Goal: Contribute content: Contribute content

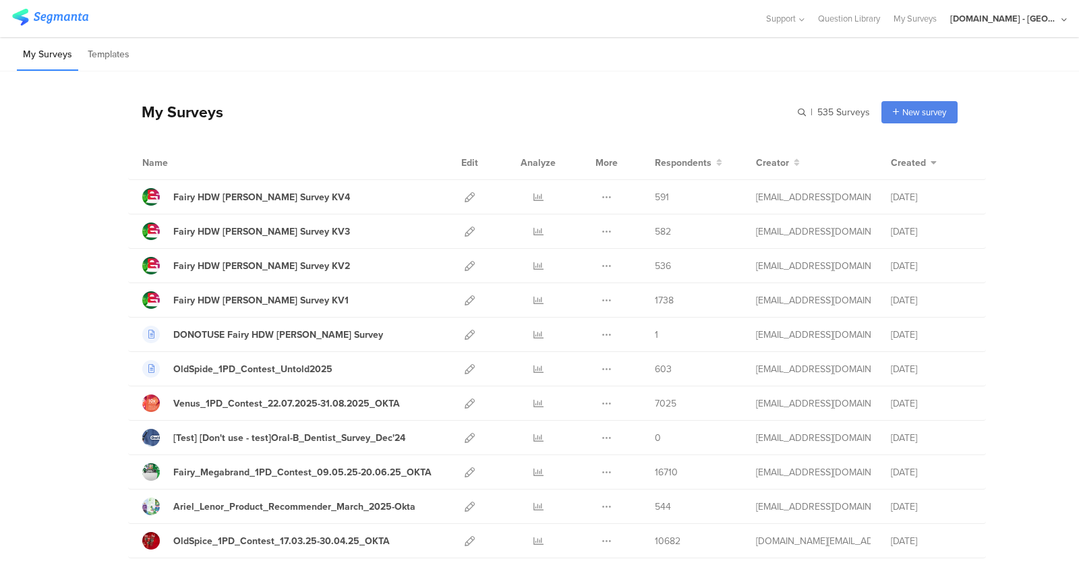
click at [1002, 23] on div "Youtil.ro - Romania" at bounding box center [1004, 18] width 108 height 13
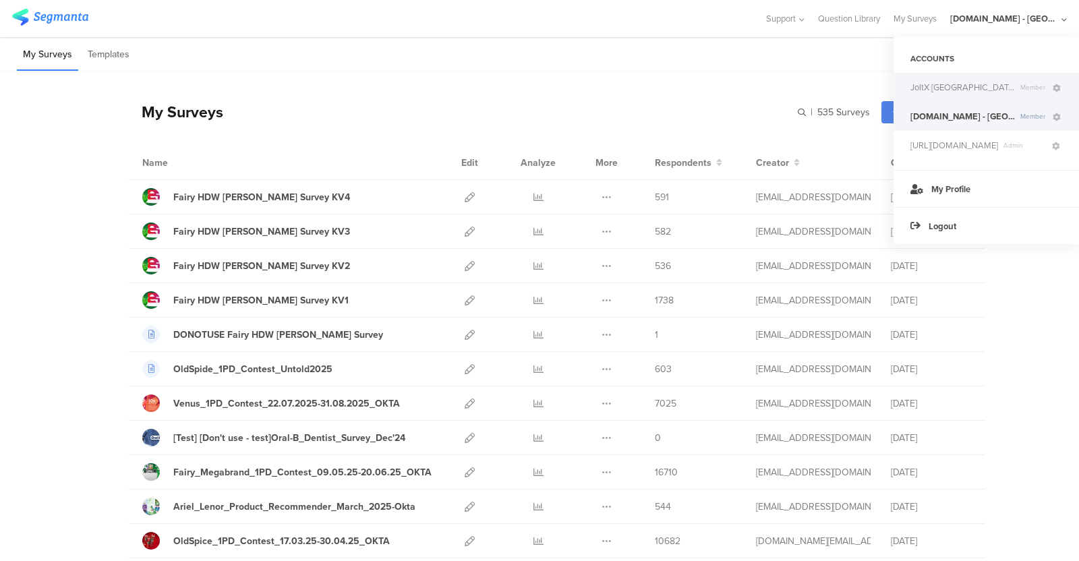
click at [954, 86] on span "JoltX Greece" at bounding box center [962, 87] width 104 height 13
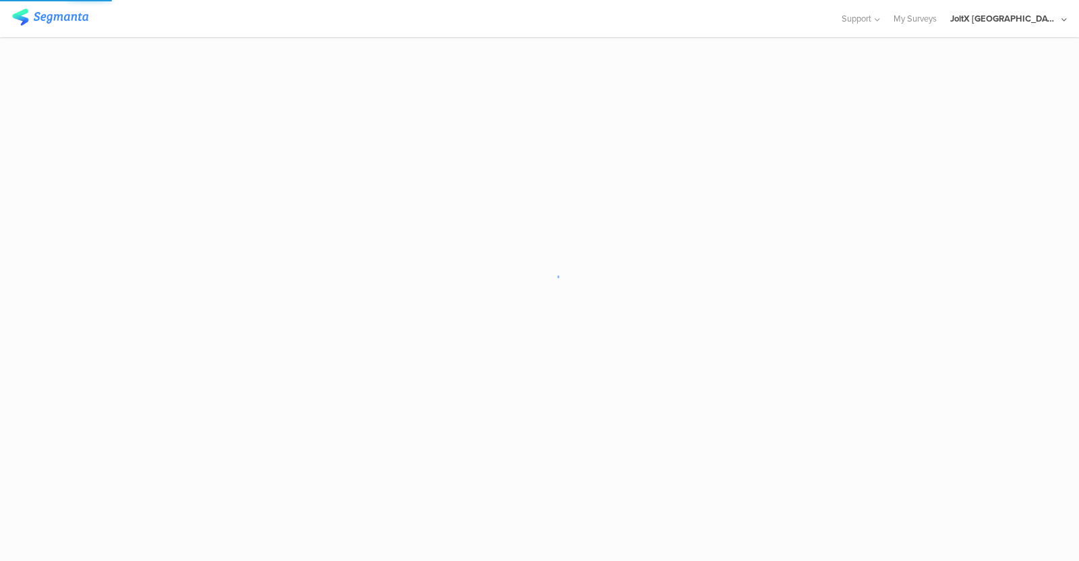
click at [1039, 357] on sg-loader-overlay at bounding box center [539, 280] width 1079 height 561
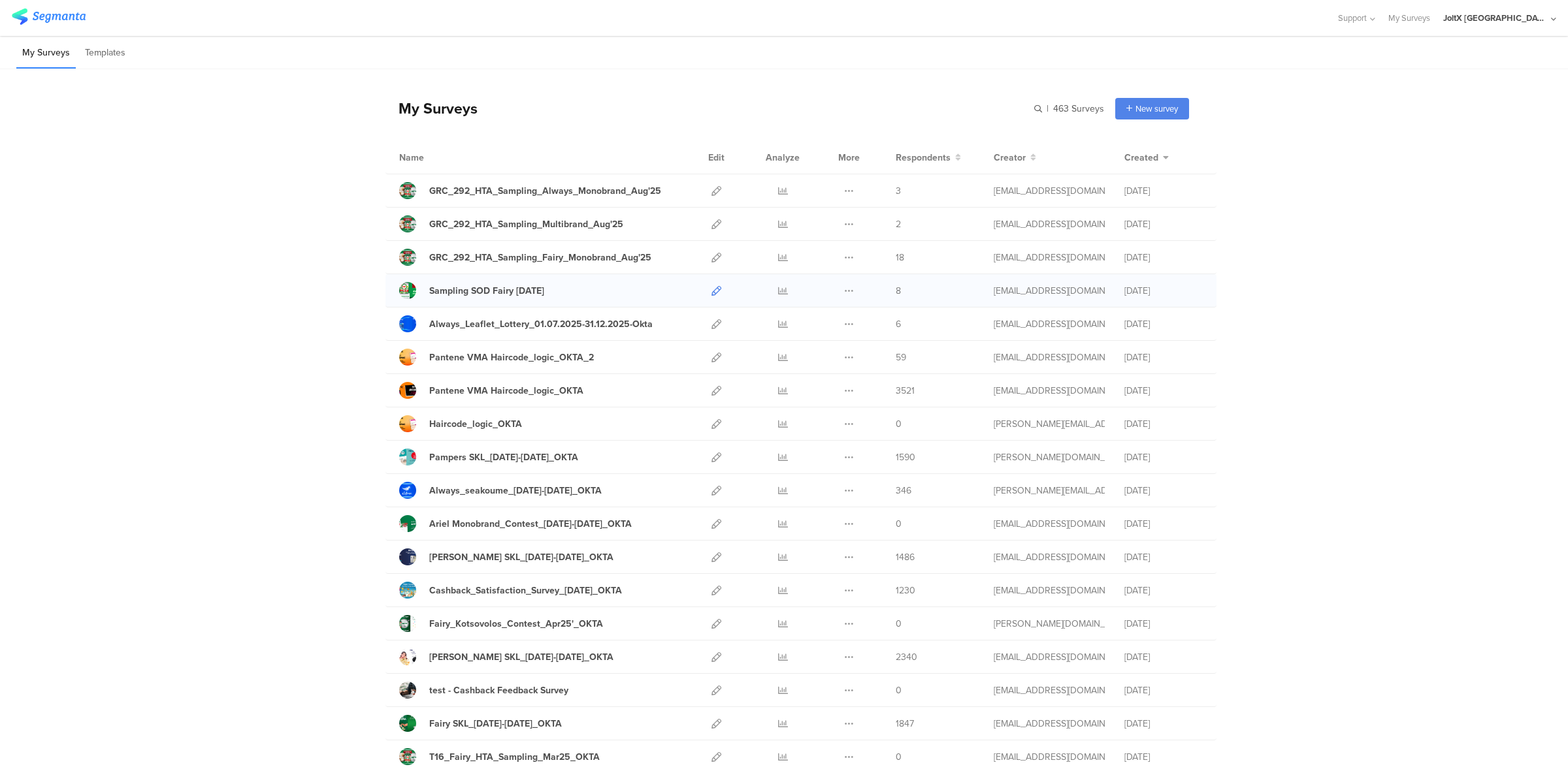
click at [711, 293] on icon at bounding box center [716, 291] width 10 height 10
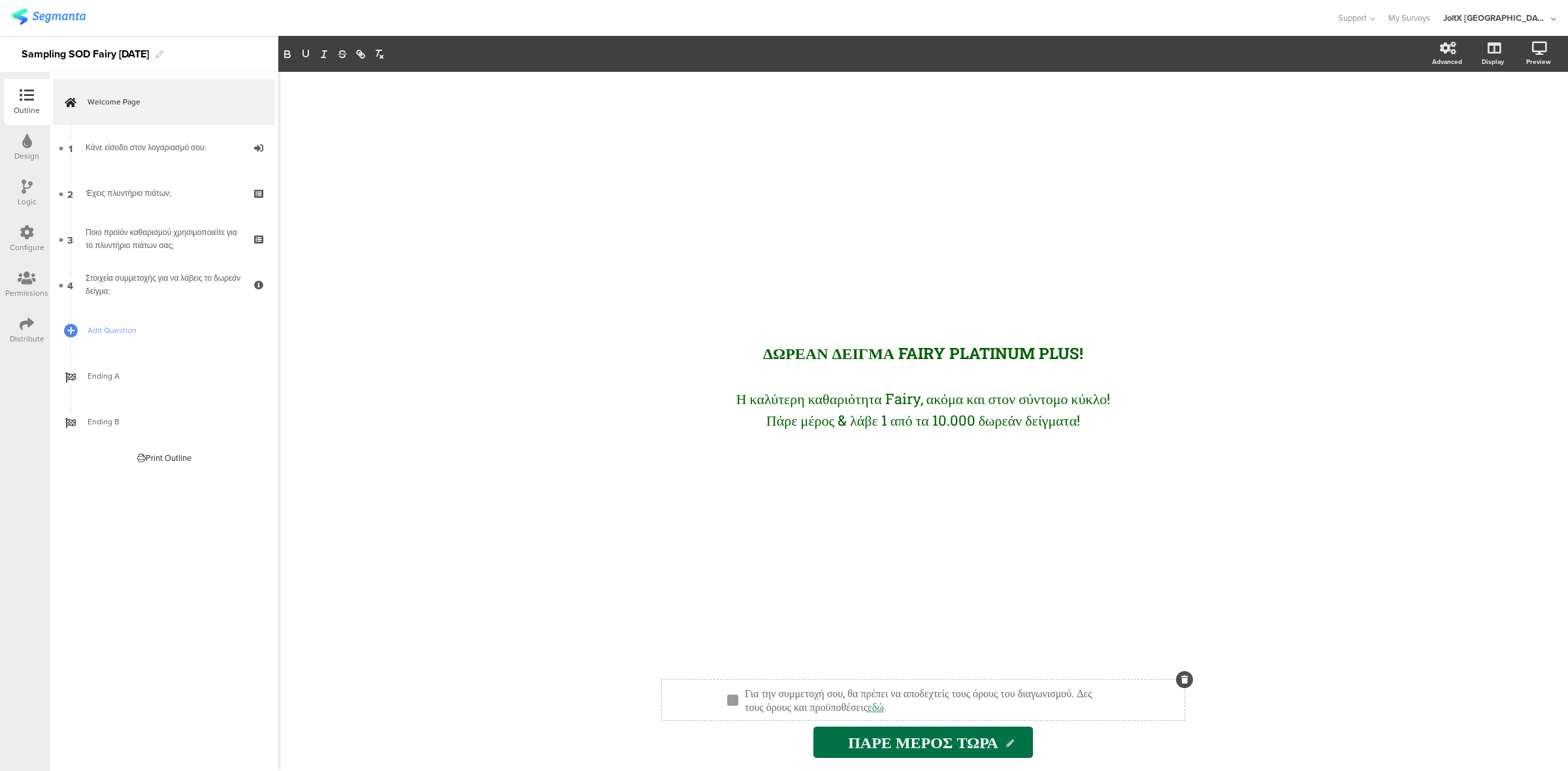
click at [873, 713] on div "Για την συμμετοχή σου, θα πρέπει να αποδεχτείς τους όρους του διαγωνισμού. Δες …" at bounding box center [928, 699] width 374 height 34
click at [1052, 695] on div "To participate, you must accept the terms of the competition. See the terms and…" at bounding box center [928, 699] width 374 height 34
click at [1052, 695] on p "Για την συμμετοχή σου, θα πρέπει να αποδεχτείς τους όρους του διαγωνισμού. Δες …" at bounding box center [928, 699] width 368 height 27
click at [884, 706] on link "εδώ" at bounding box center [875, 707] width 16 height 14
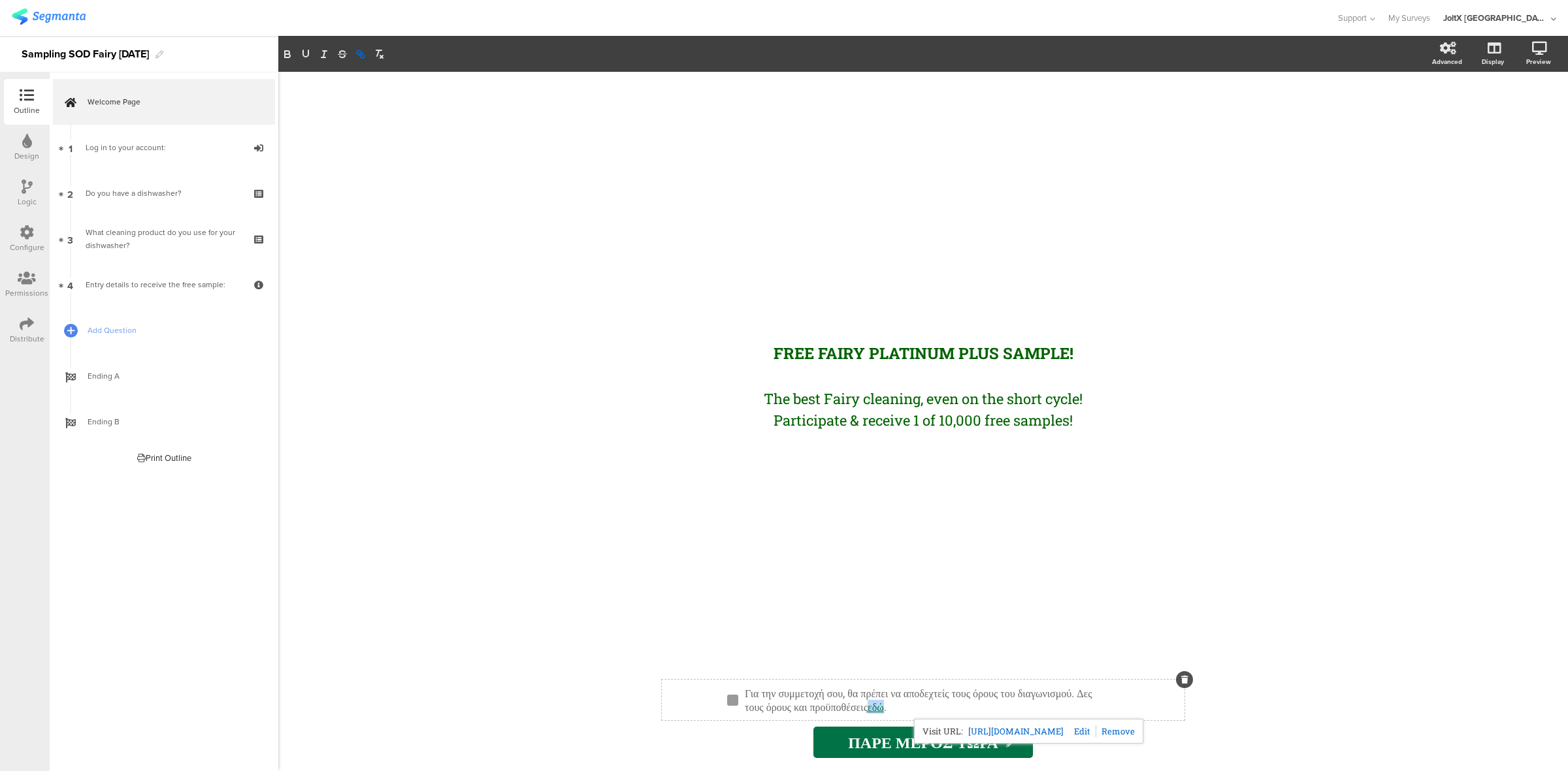
click at [884, 706] on link "εδώ" at bounding box center [875, 707] width 16 height 14
click at [1096, 732] on link at bounding box center [1080, 731] width 33 height 12
paste input ": www.epithimies.gr/γενικά/όροι-διαγωνισμών/ΔΕΙΓΜΑΤΟΔΙΑΝΟΜΗ%20FAIRY%20PLATINUM%…"
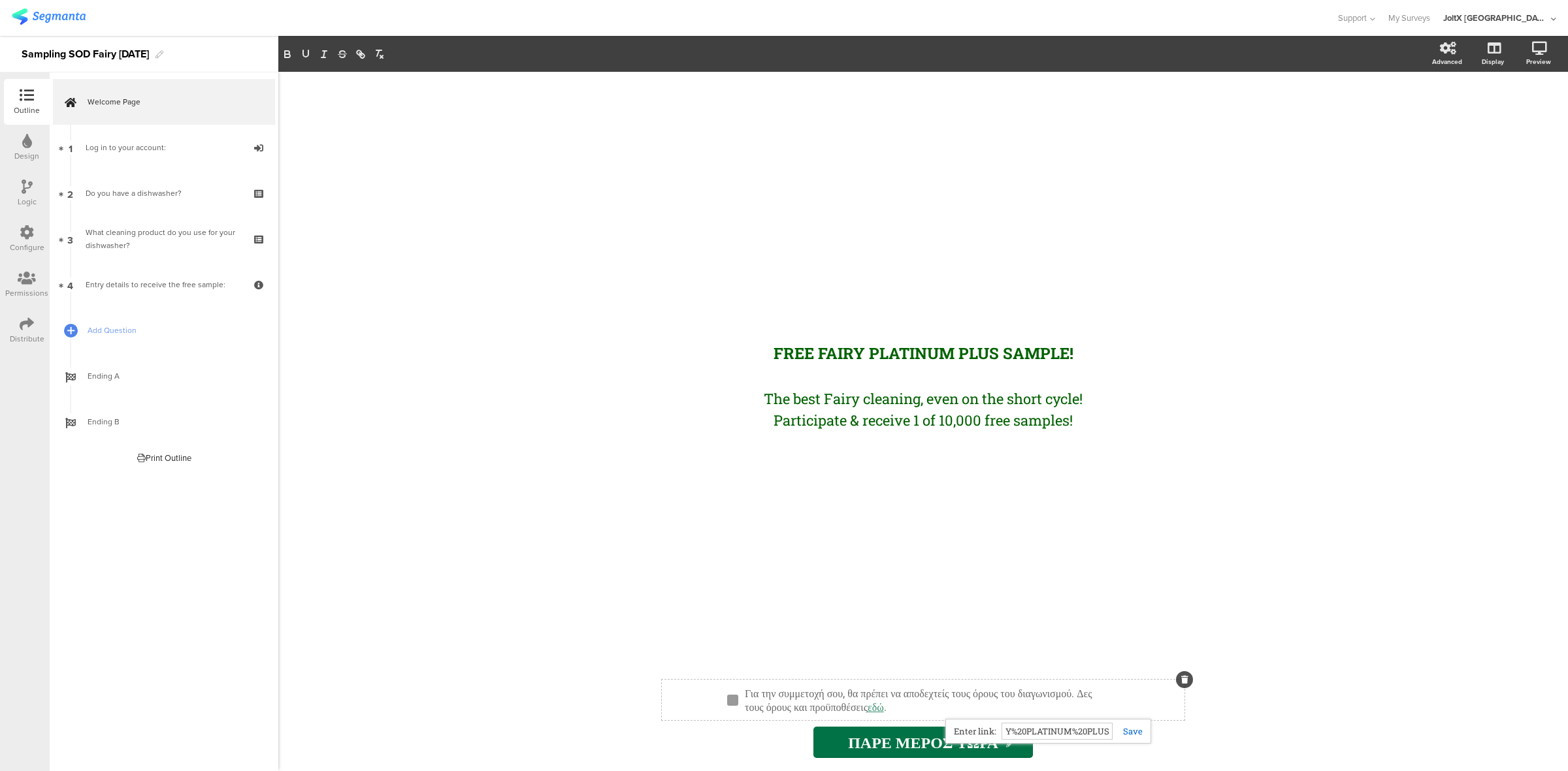
type input ": www.epithimies.gr/γενικά/όροι-διαγωνισμών/ΔΕΙΓΜΑΤΟΔΙΑΝΟΜΗ%20FAIRY%20PLATINUM%…"
click at [1128, 732] on link at bounding box center [1127, 731] width 30 height 12
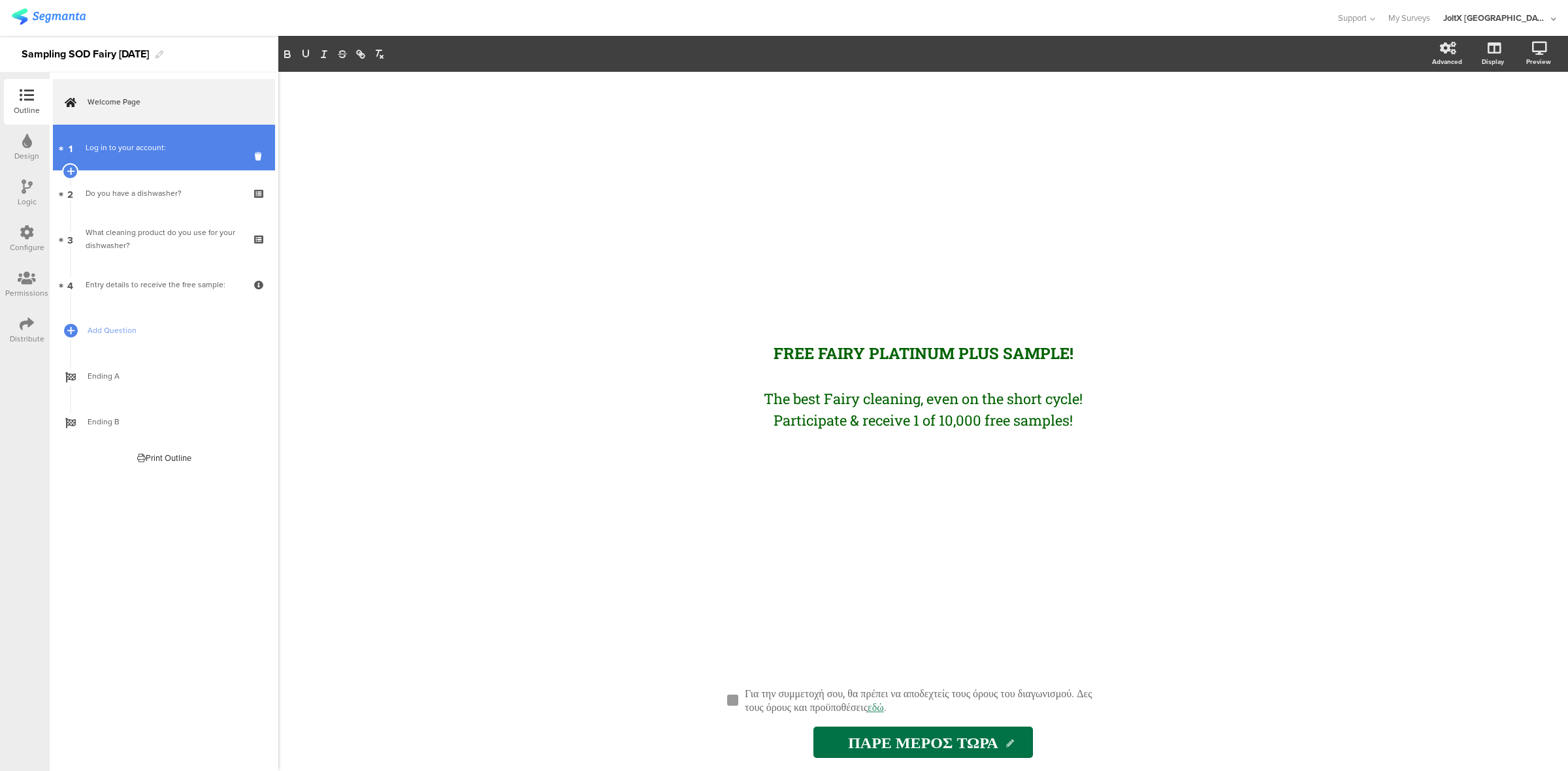
click at [181, 142] on div "Log in to your account:" at bounding box center [163, 147] width 156 height 13
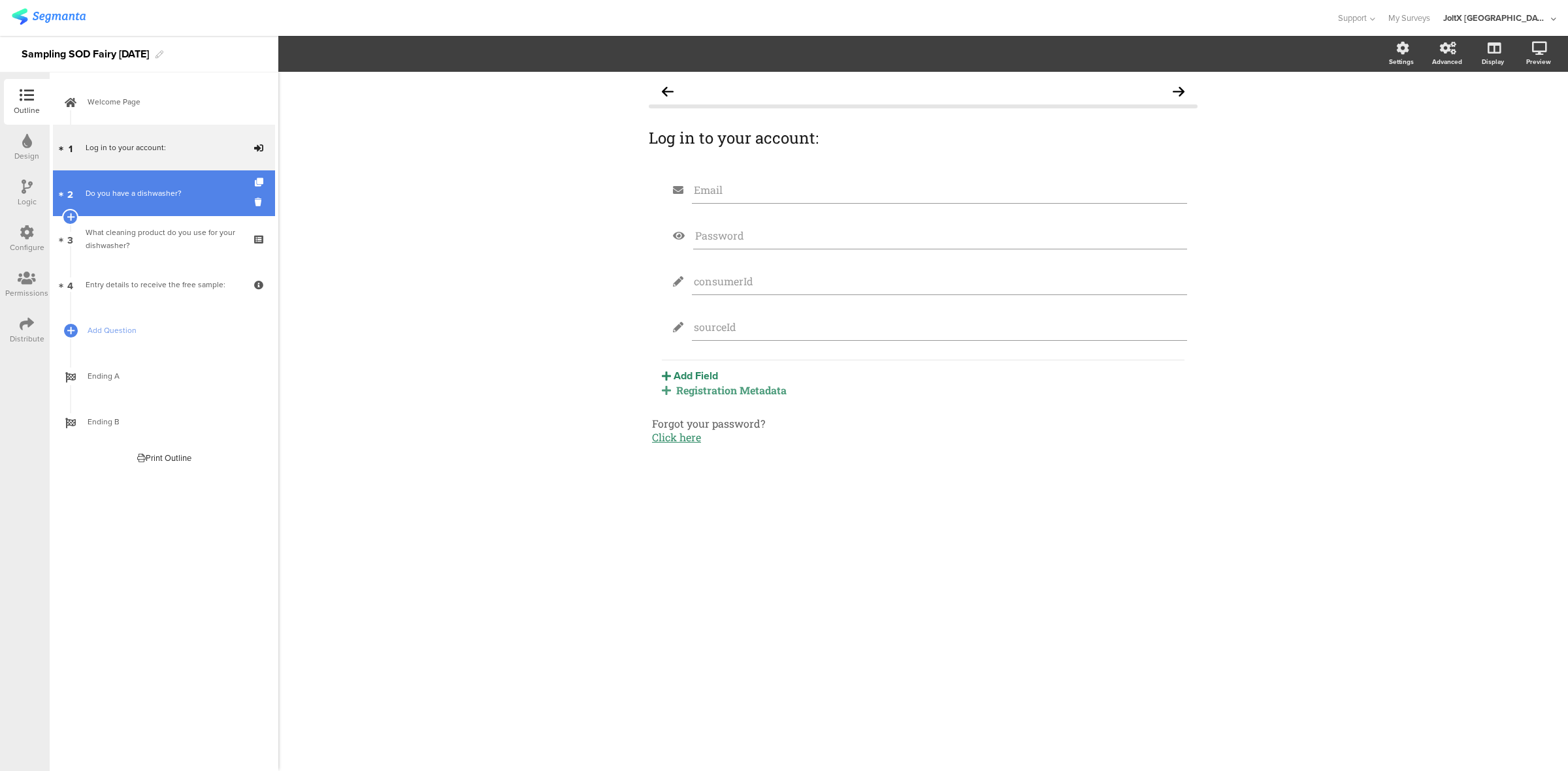
click at [166, 181] on link "2 Do you have a dishwasher?" at bounding box center [164, 193] width 222 height 46
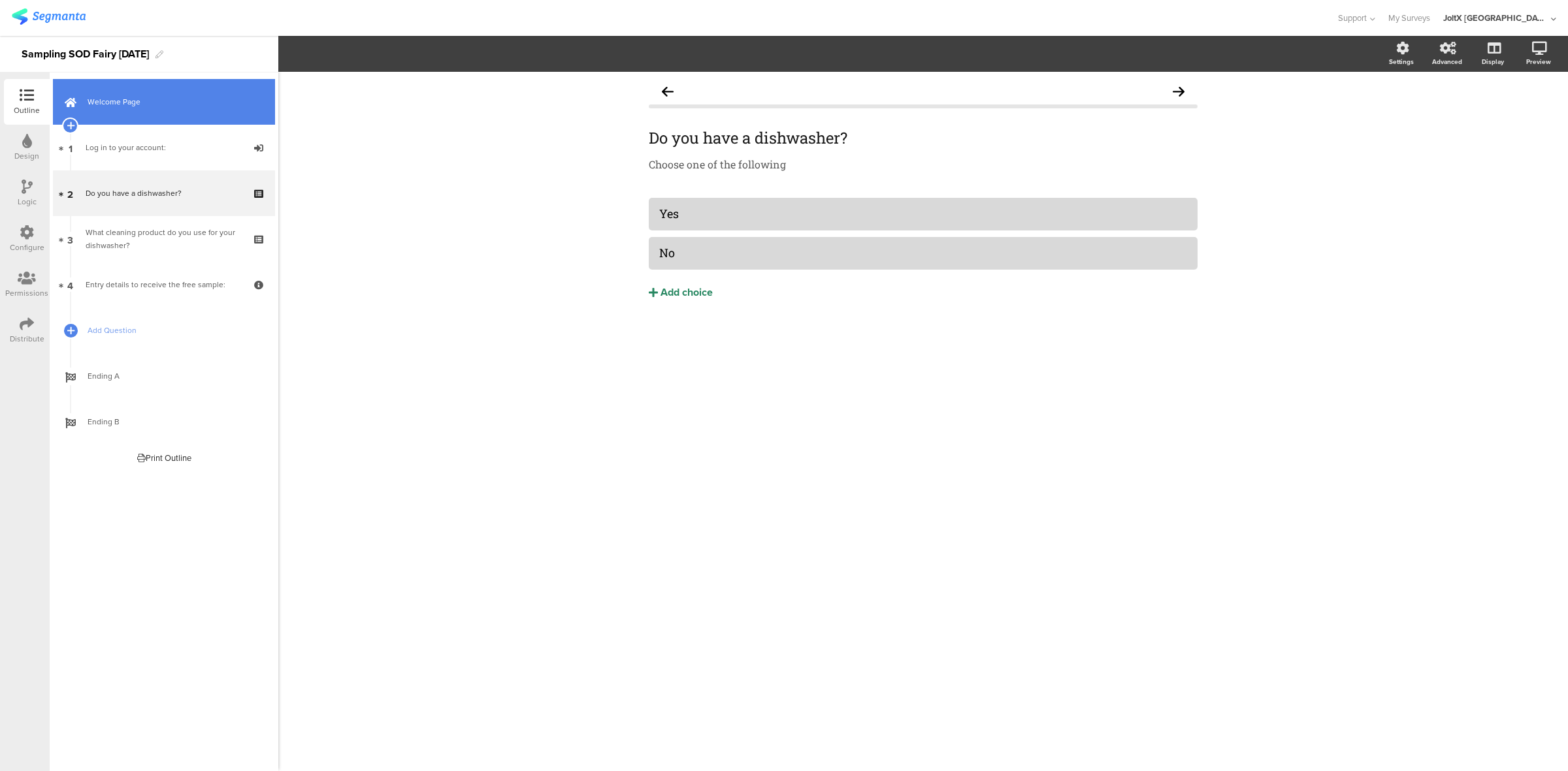
click at [164, 113] on link "Welcome Page" at bounding box center [164, 102] width 222 height 46
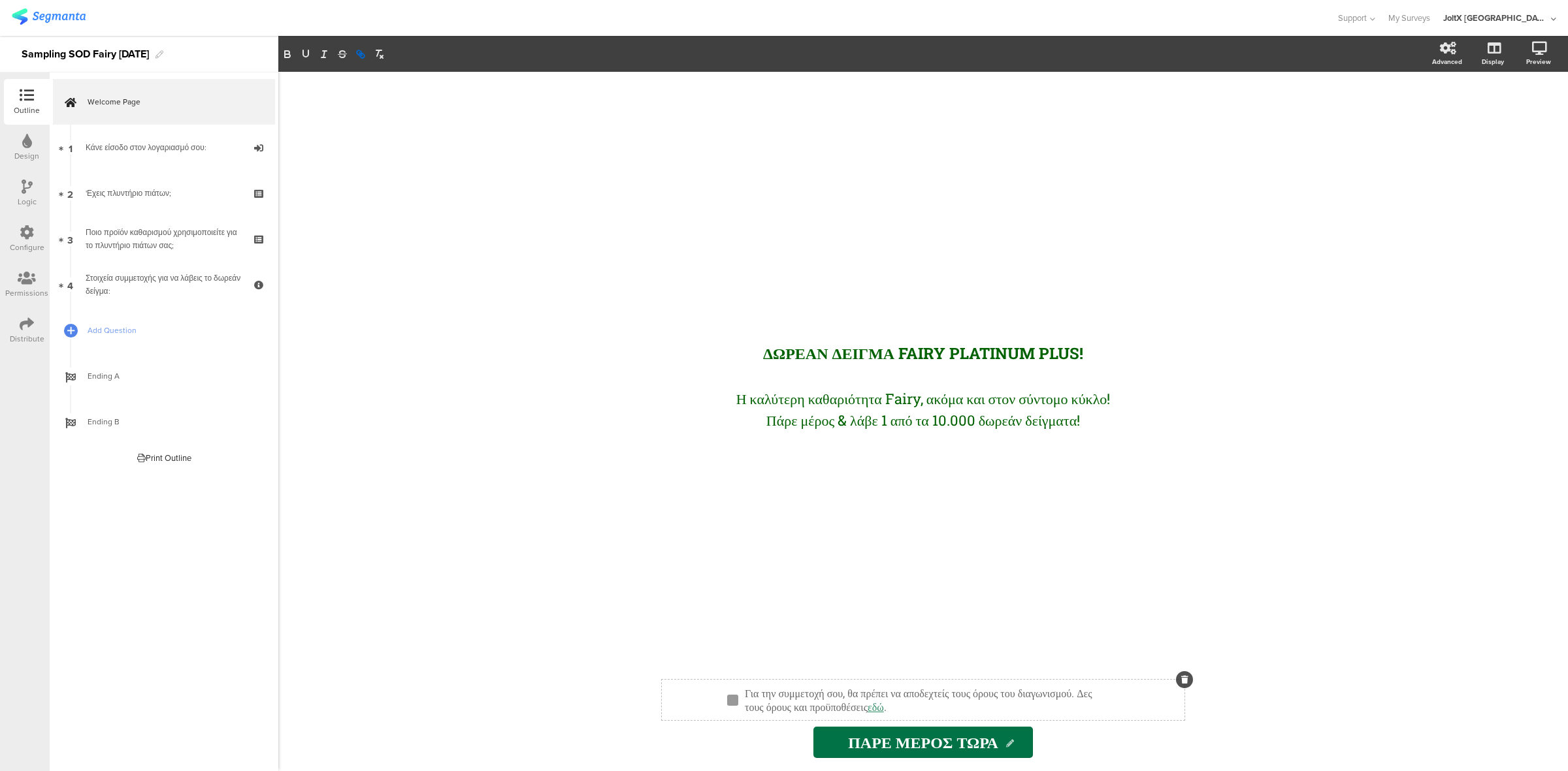
click at [994, 707] on div "Για την συμμετοχή σου, θα πρέπει να αποδεχτείς τους όρους του διαγωνισμού. Δες …" at bounding box center [928, 699] width 374 height 34
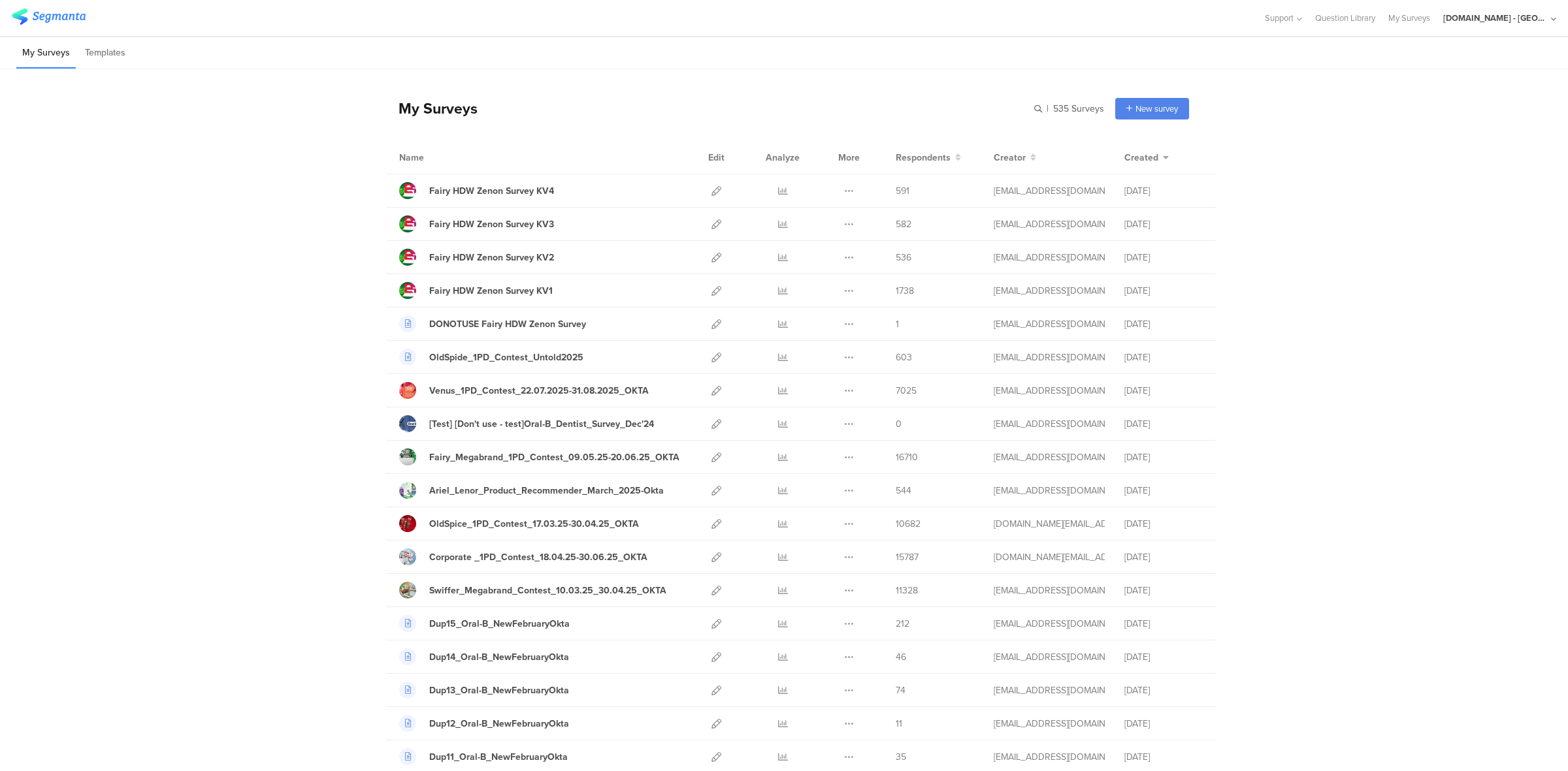
click at [1500, 21] on div "[DOMAIN_NAME] - [GEOGRAPHIC_DATA]" at bounding box center [1495, 17] width 105 height 13
click at [1439, 83] on span "JoltX [GEOGRAPHIC_DATA]" at bounding box center [1455, 84] width 101 height 13
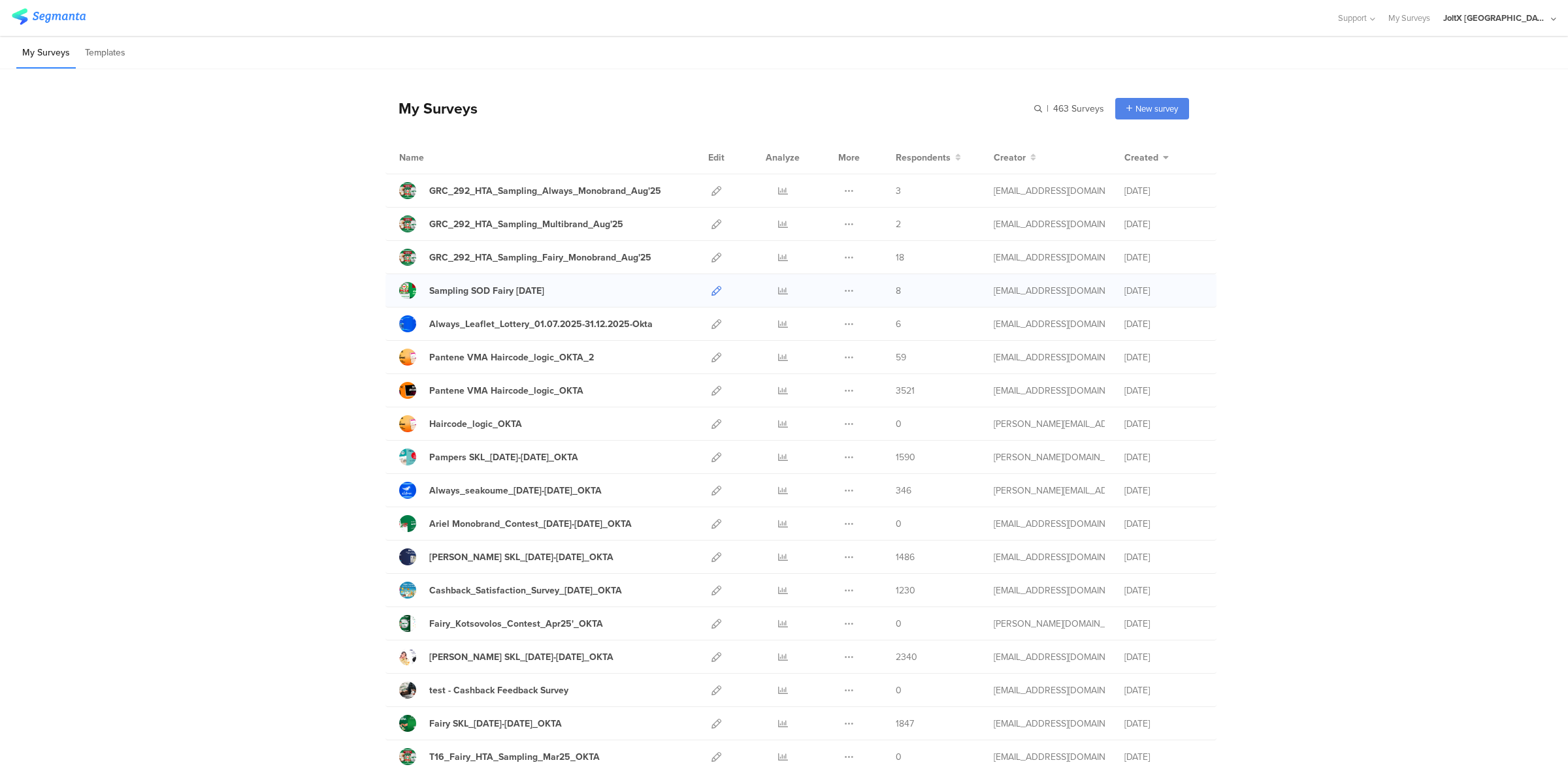
click at [711, 292] on icon at bounding box center [716, 291] width 10 height 10
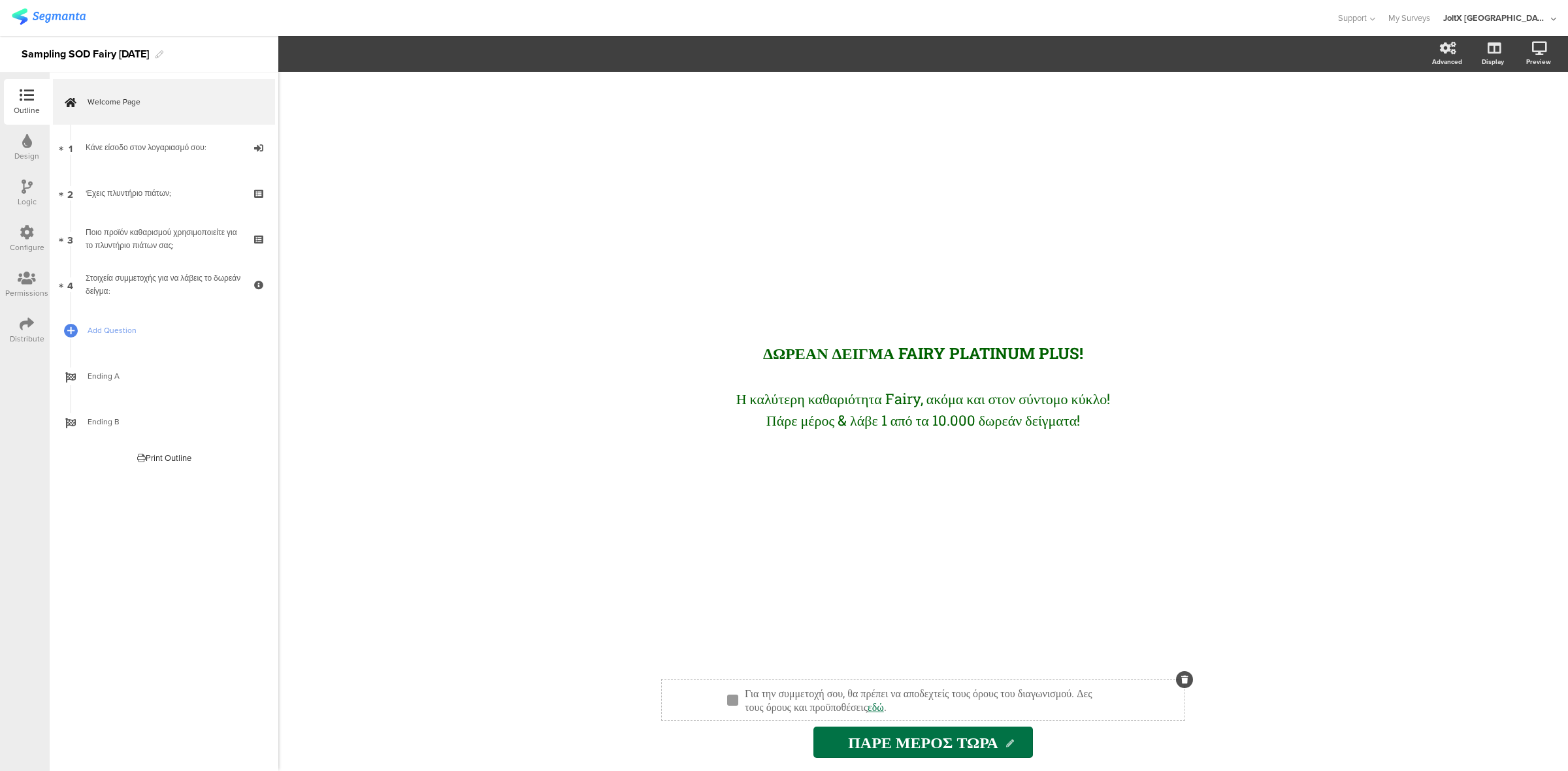
click at [997, 709] on div "Για την συμμετοχή σου, θα πρέπει να αποδεχτείς τους όρους του διαγωνισμού. Δες …" at bounding box center [928, 699] width 374 height 34
click at [1022, 707] on p "Για την συμμετοχή σου, θα πρέπει να αποδεχτείς τους όρους του διαγωνισμού. Δες …" at bounding box center [928, 699] width 368 height 27
click at [884, 705] on link "εδώ" at bounding box center [875, 707] width 16 height 14
click at [1114, 726] on link at bounding box center [1115, 731] width 33 height 12
paste input "s://[DOMAIN_NAME][URL]"
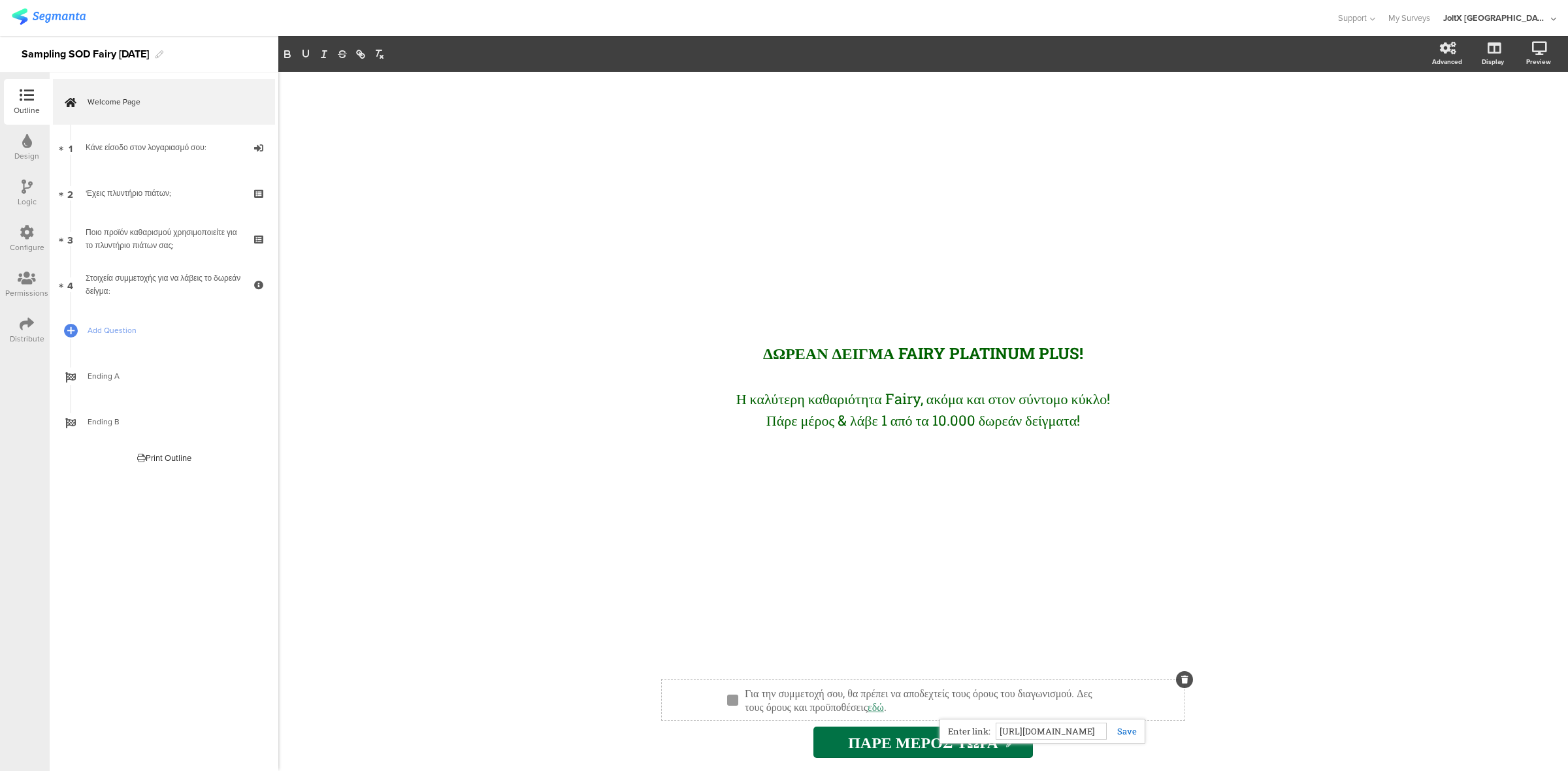
scroll to position [0, 1337]
type input "[URL][DOMAIN_NAME]"
click at [1124, 725] on div "http://: www.epithimies.gr/γενικά/όροι-διαγωνισμών/ΔΕΙΓΜΑΤΟΔΙΑΝΟΜΗ%20FAIRY%20PL…" at bounding box center [1042, 731] width 205 height 25
click at [1083, 732] on input "https://www.epithimies.gr/%CE%B3%CE%B5%CE%BD%CE%B9%CE%BA%CE%AC/%CF%8C%CF%81%CE%…" at bounding box center [1051, 731] width 111 height 17
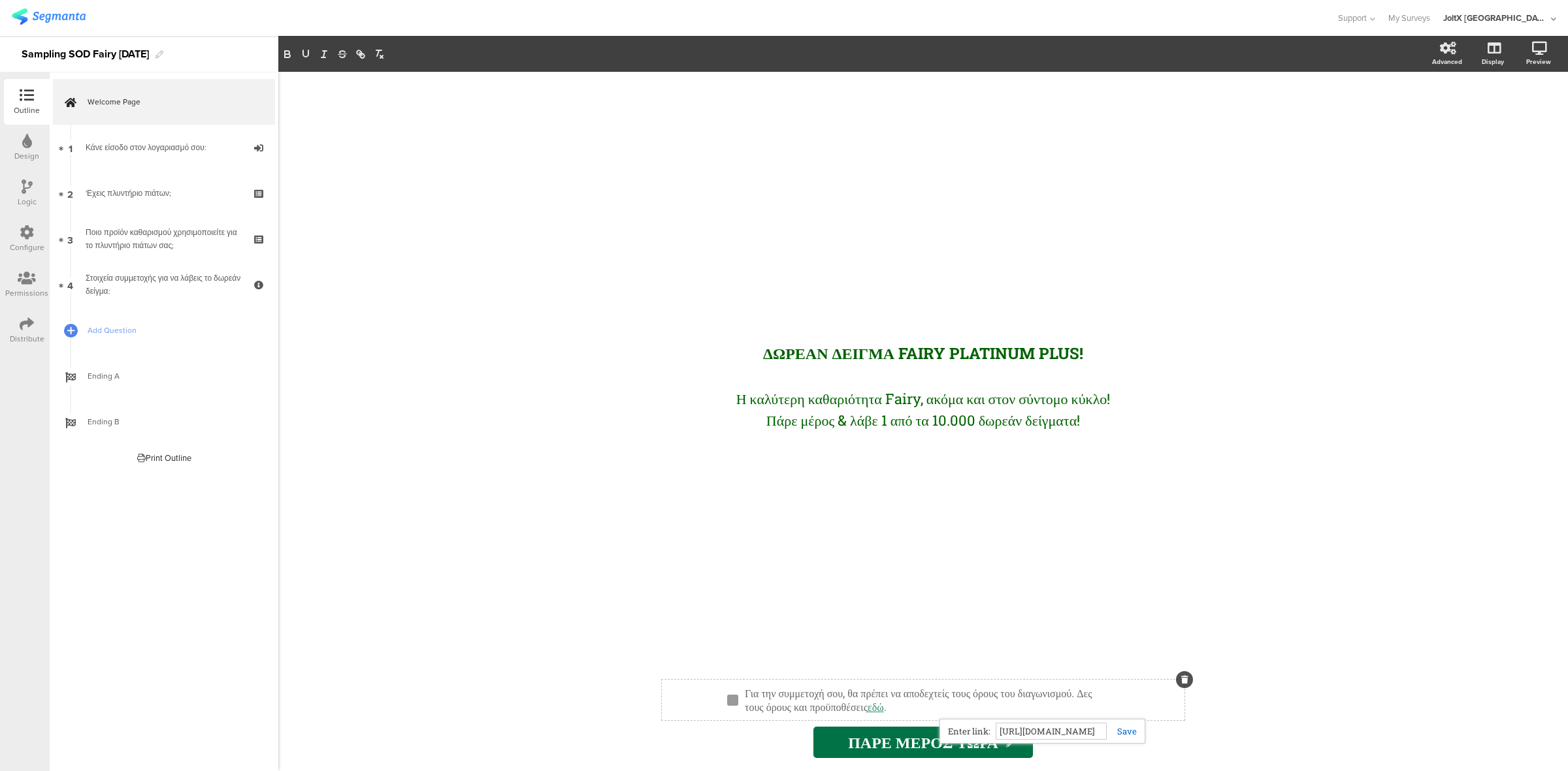
click at [1132, 728] on link at bounding box center [1121, 731] width 30 height 12
click at [618, 367] on div "ΔΩΡΕΑΝ ΔΕΙΓΜΑ FAIRY PLATINUM PLUS! ΔΩΡΕΑΝ ΔΕΙΓΜΑ FAIRY PLATINUM PLUS! Η καλύτερ…" at bounding box center [923, 421] width 1290 height 699
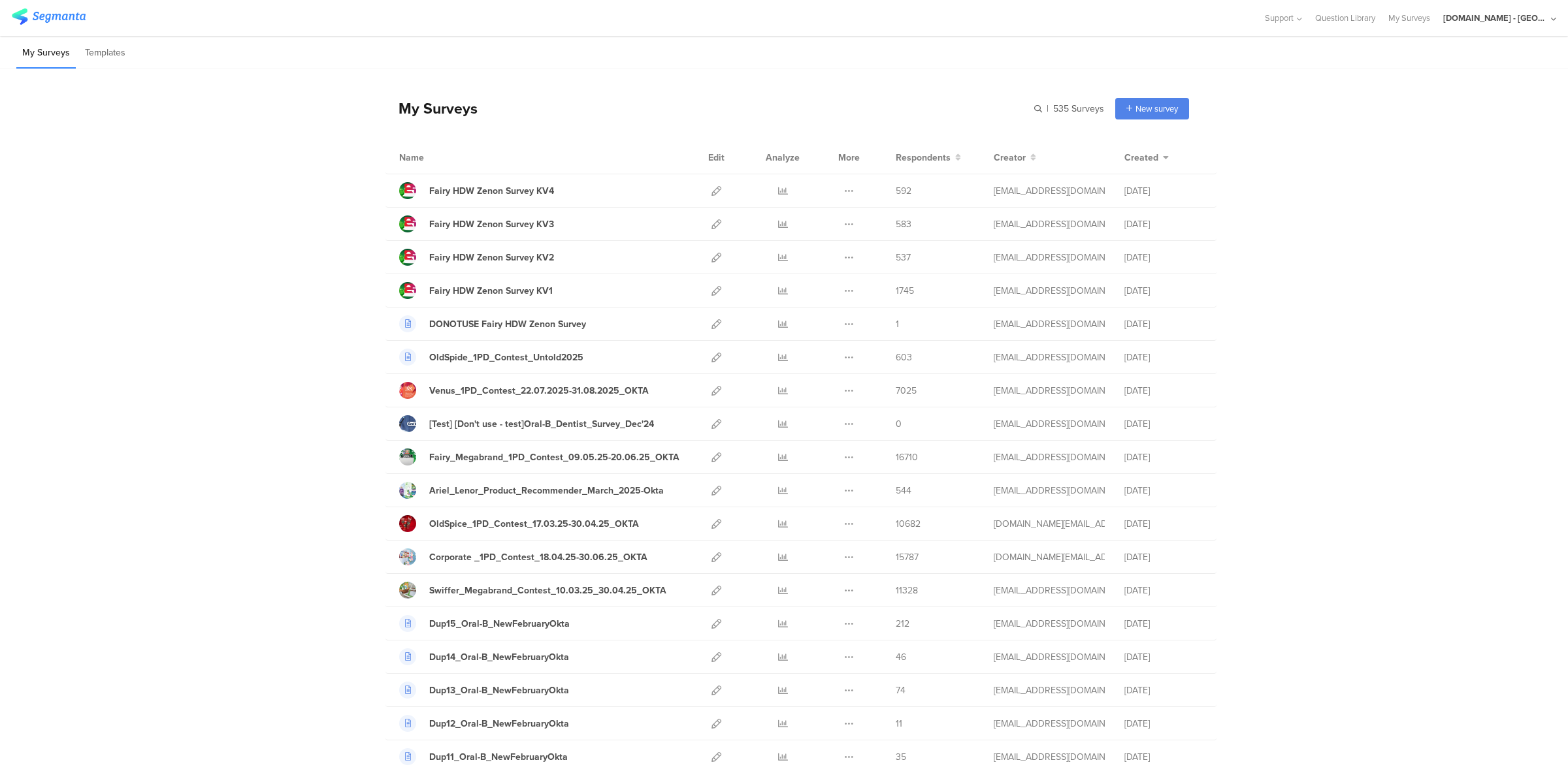
click at [1499, 24] on div "[DOMAIN_NAME] - [GEOGRAPHIC_DATA]" at bounding box center [1499, 17] width 113 height 36
click at [1441, 85] on span "JoltX [GEOGRAPHIC_DATA]" at bounding box center [1455, 84] width 101 height 13
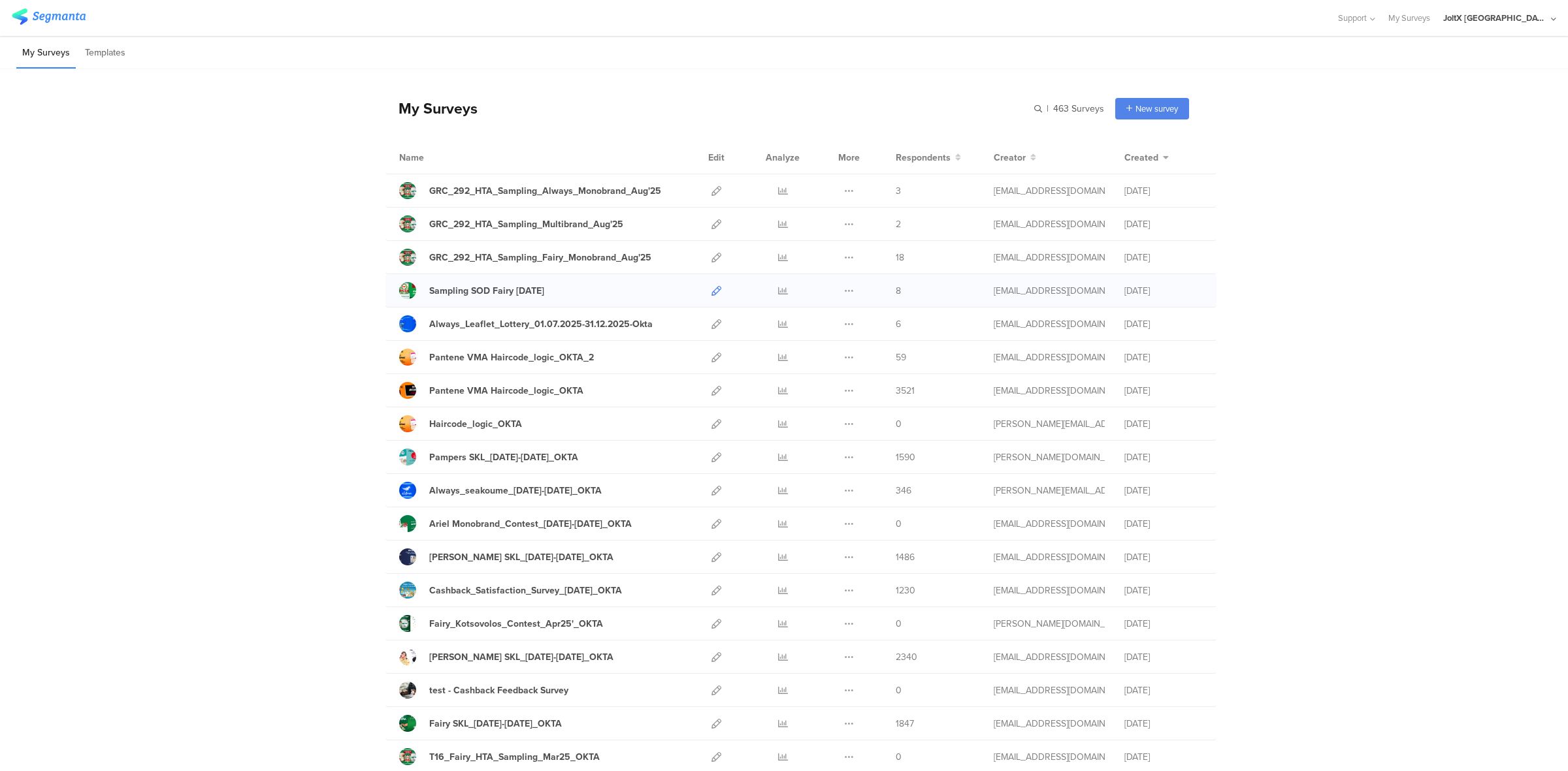
click at [711, 293] on icon at bounding box center [716, 291] width 10 height 10
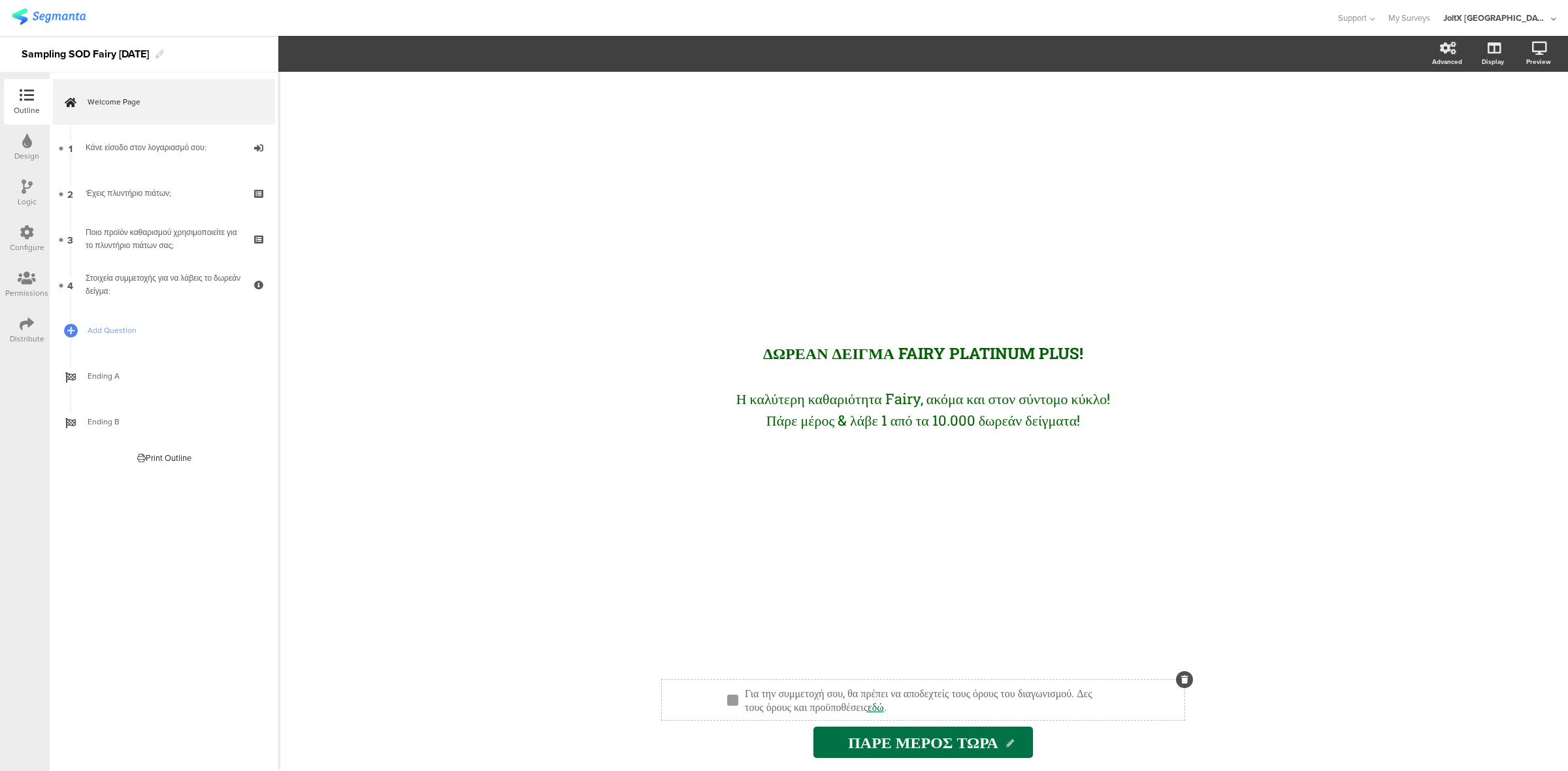
click at [993, 710] on div "Για την συμμετοχή σου, θα πρέπει να αποδεχτείς τους όρους του διαγωνισμού. Δες …" at bounding box center [928, 699] width 374 height 34
click at [884, 702] on link "εδώ" at bounding box center [875, 707] width 16 height 14
click at [884, 704] on link "εδώ" at bounding box center [875, 707] width 16 height 14
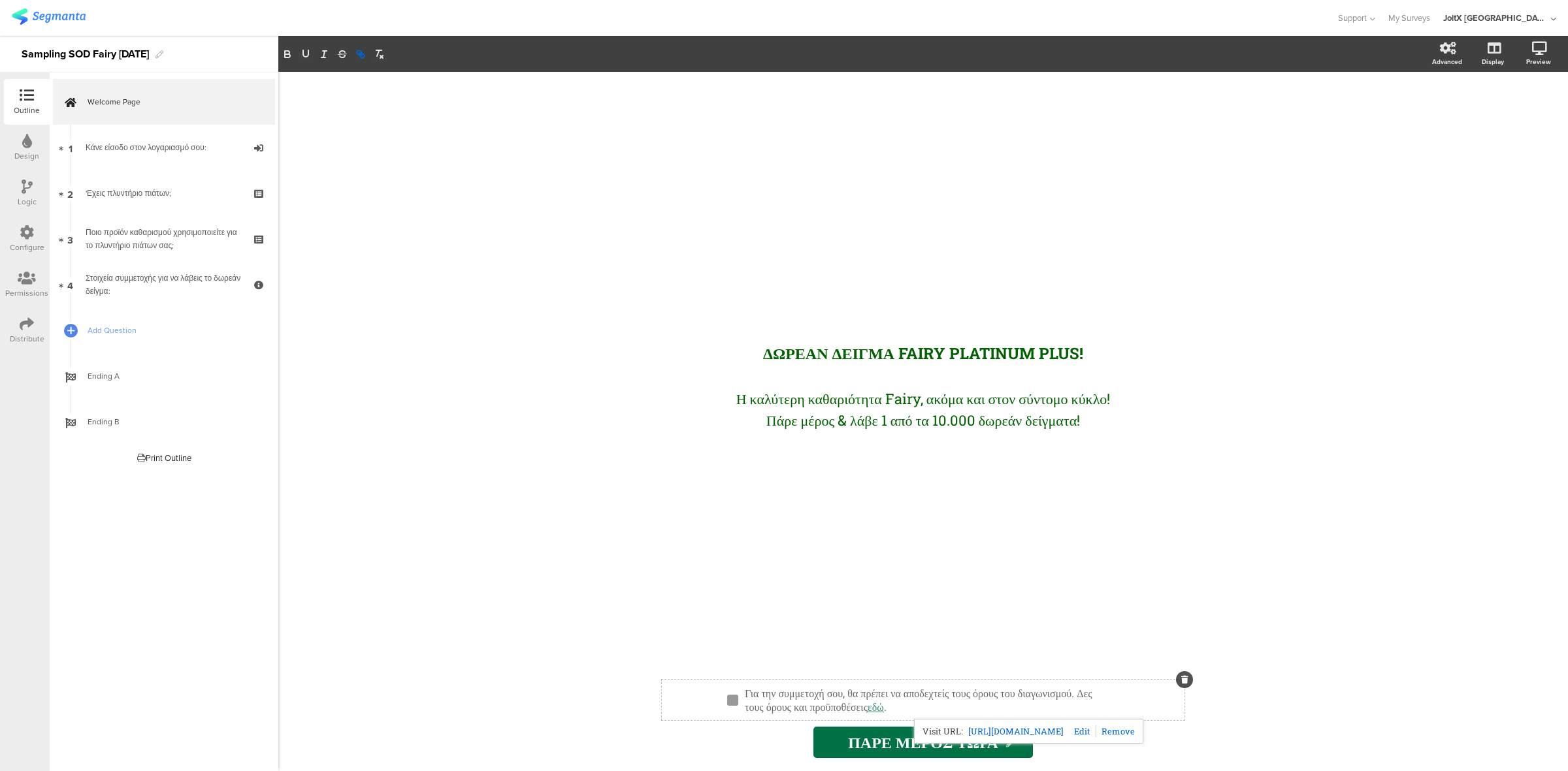
click at [1096, 730] on link at bounding box center [1080, 731] width 33 height 12
paste input "www.epithimies.gr/γενικά/όροι-διαγωνισμών/Δειγματοδιανομή%20FAIRY%20PLATINUM%20…"
type input "www.epithimies.gr/γενικά/όροι-διαγωνισμών/Δειγματοδιανομή%20FAIRY%20PLATINUM%20…"
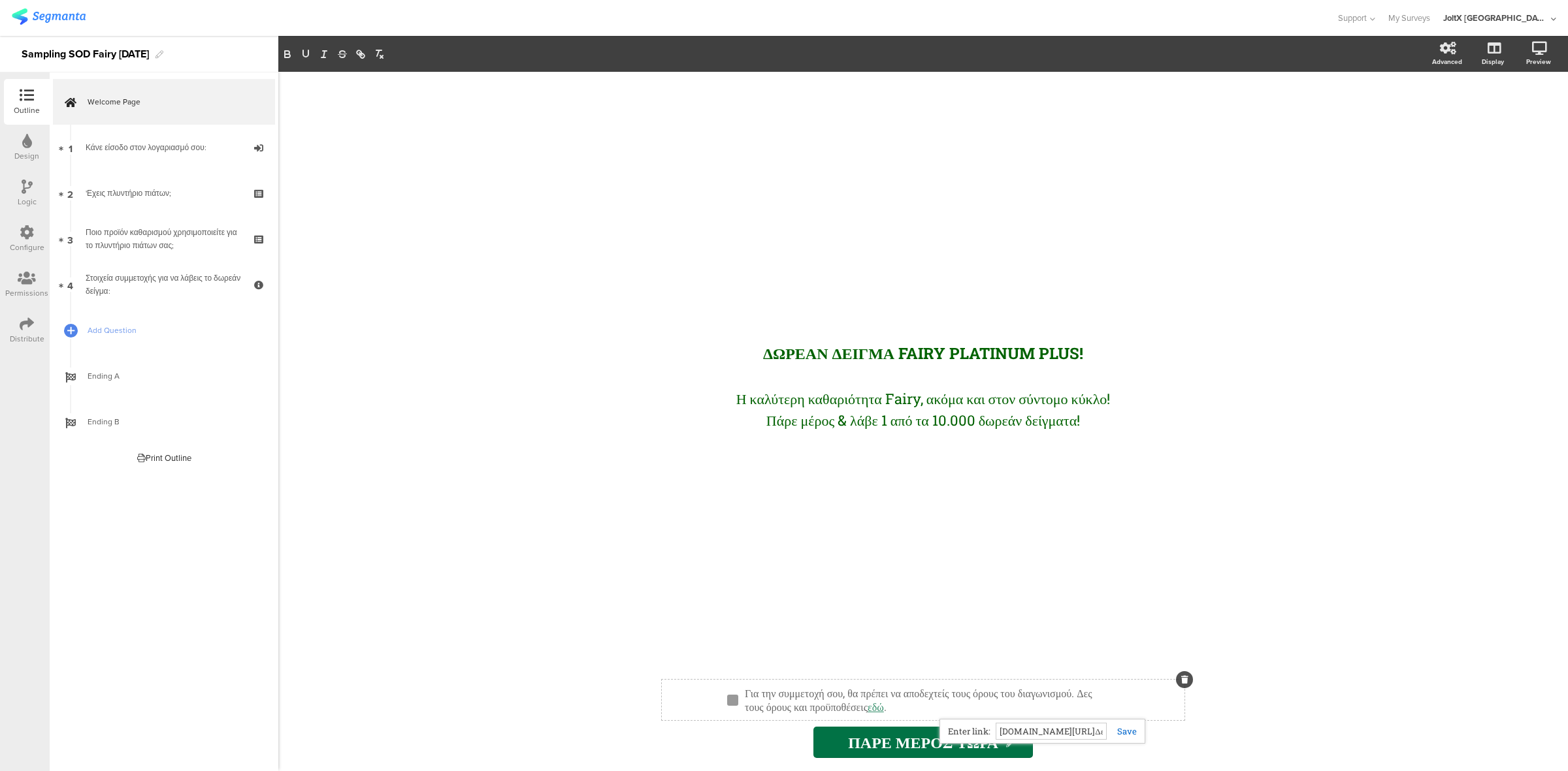
click at [1125, 728] on link at bounding box center [1121, 731] width 30 height 12
click at [27, 325] on icon at bounding box center [26, 324] width 15 height 15
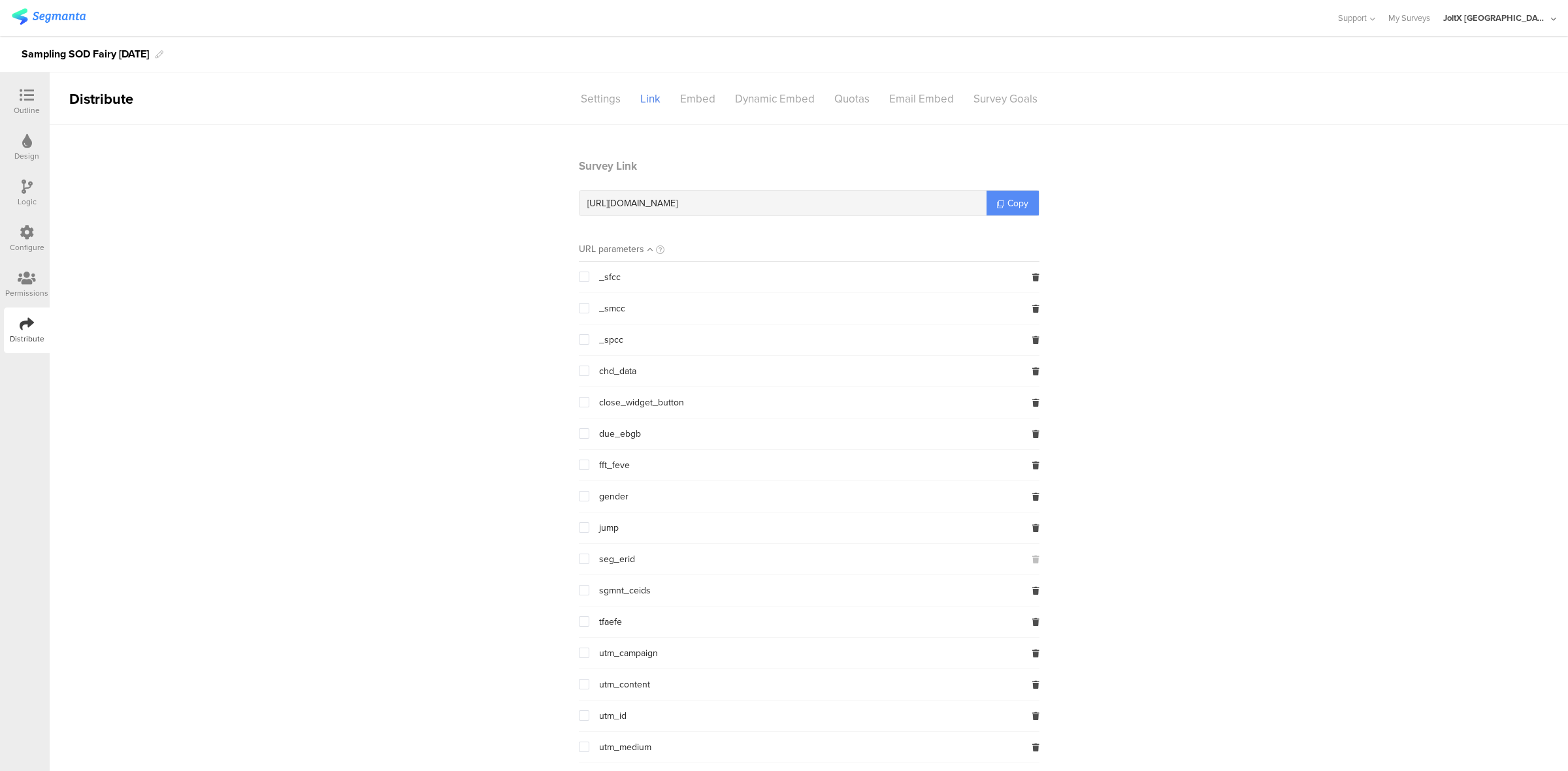
click at [1017, 197] on span "Copy" at bounding box center [1018, 203] width 21 height 14
click at [1015, 209] on span "Copy" at bounding box center [1018, 203] width 21 height 14
click at [589, 100] on div "Settings" at bounding box center [600, 99] width 59 height 23
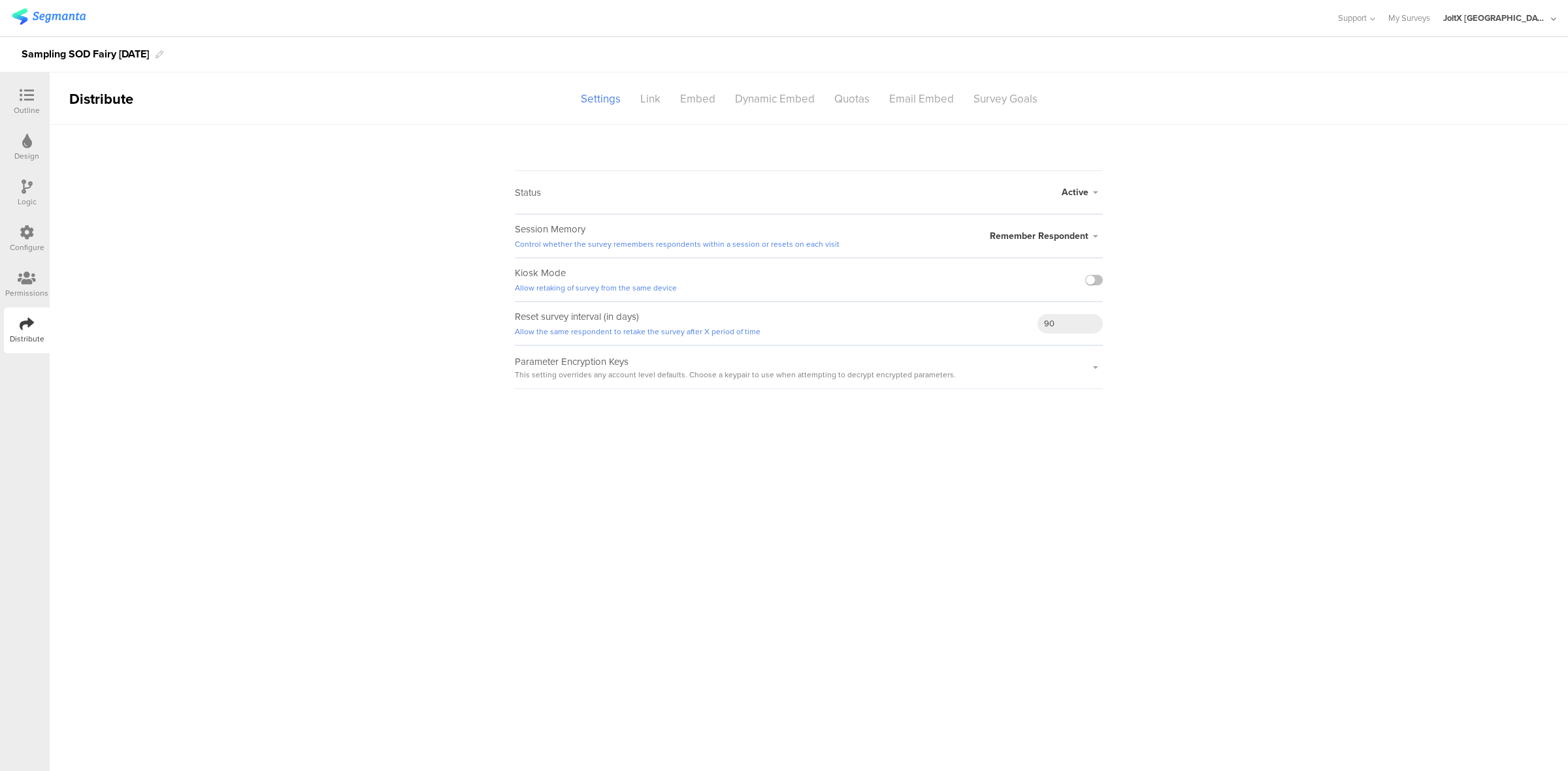
click at [34, 109] on div "Outline" at bounding box center [26, 110] width 26 height 12
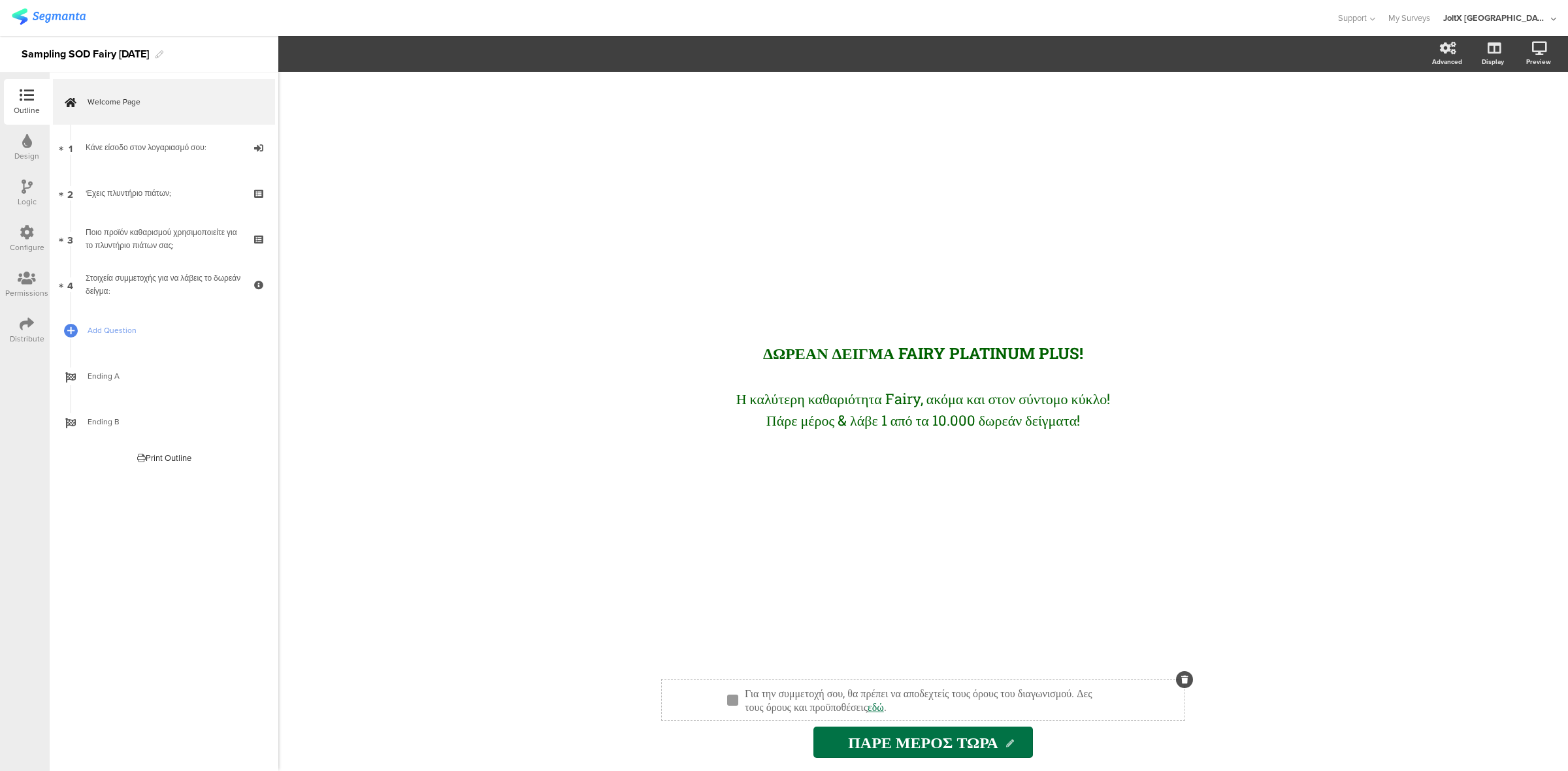
click at [993, 706] on div "Για την συμμετοχή σου, θα πρέπει να αποδεχτείς τους όρους του διαγωνισμού. Δες …" at bounding box center [928, 699] width 374 height 34
click at [884, 705] on link "εδώ" at bounding box center [875, 707] width 16 height 14
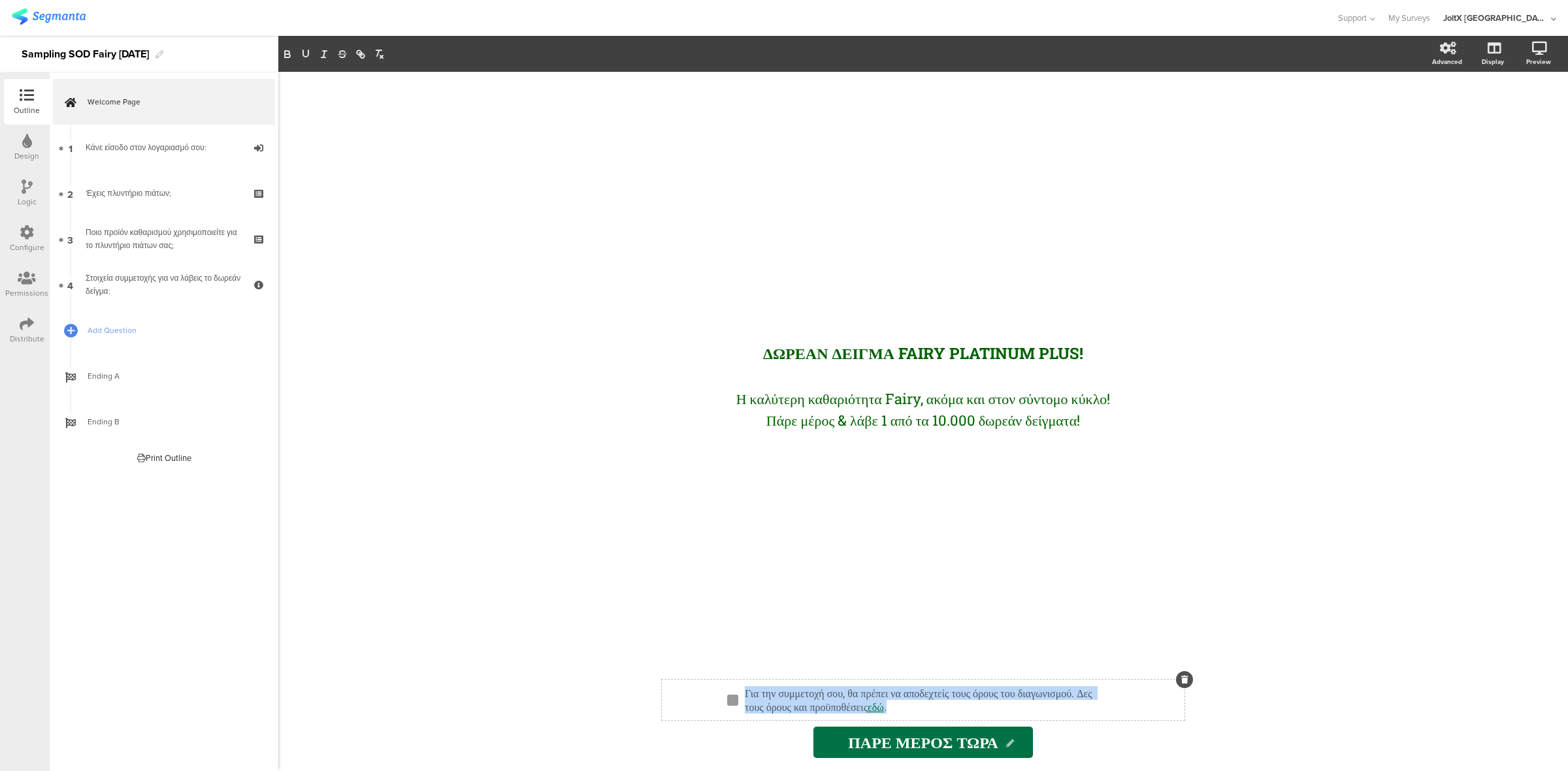
click at [884, 705] on link "εδώ" at bounding box center [875, 707] width 16 height 14
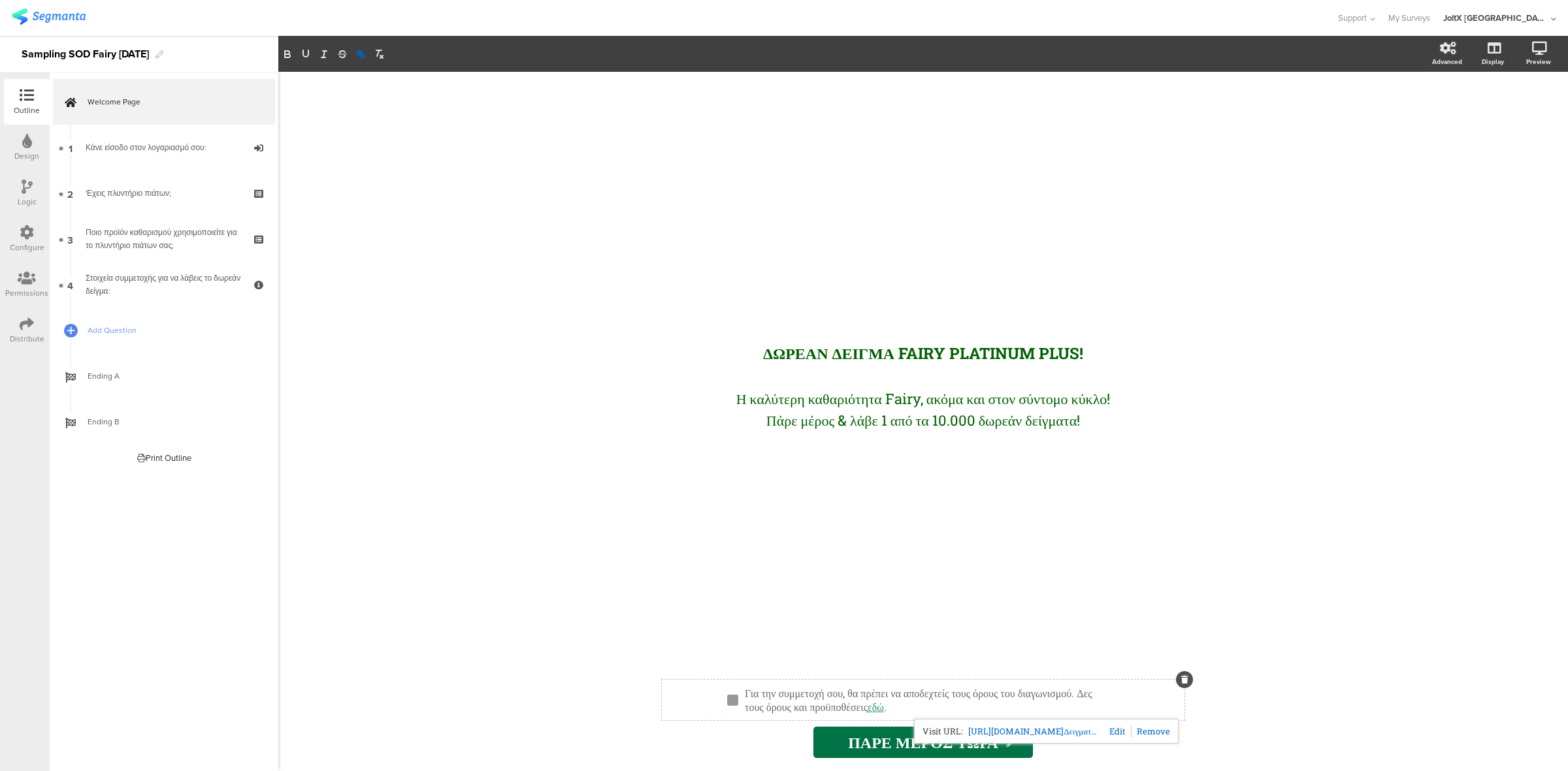
click at [1114, 729] on link at bounding box center [1115, 731] width 33 height 12
click at [1066, 725] on input "http://www.epithimies.gr/γενικά/όροι-διαγωνισμών/Δειγματοδιανομή%20FAIRY%20PLAT…" at bounding box center [1056, 731] width 111 height 17
paste input "s://www.epithimies.gr/%CE%B3%CE%B5%CE%BD%CE%B9%CE%BA%CE%AC/%CF%8C%CF%81%CE%BF%C…"
type input "https://www.epithimies.gr/%CE%B3%CE%B5%CE%BD%CE%B9%CE%BA%CE%AC/%CF%8C%CF%81%CE%…"
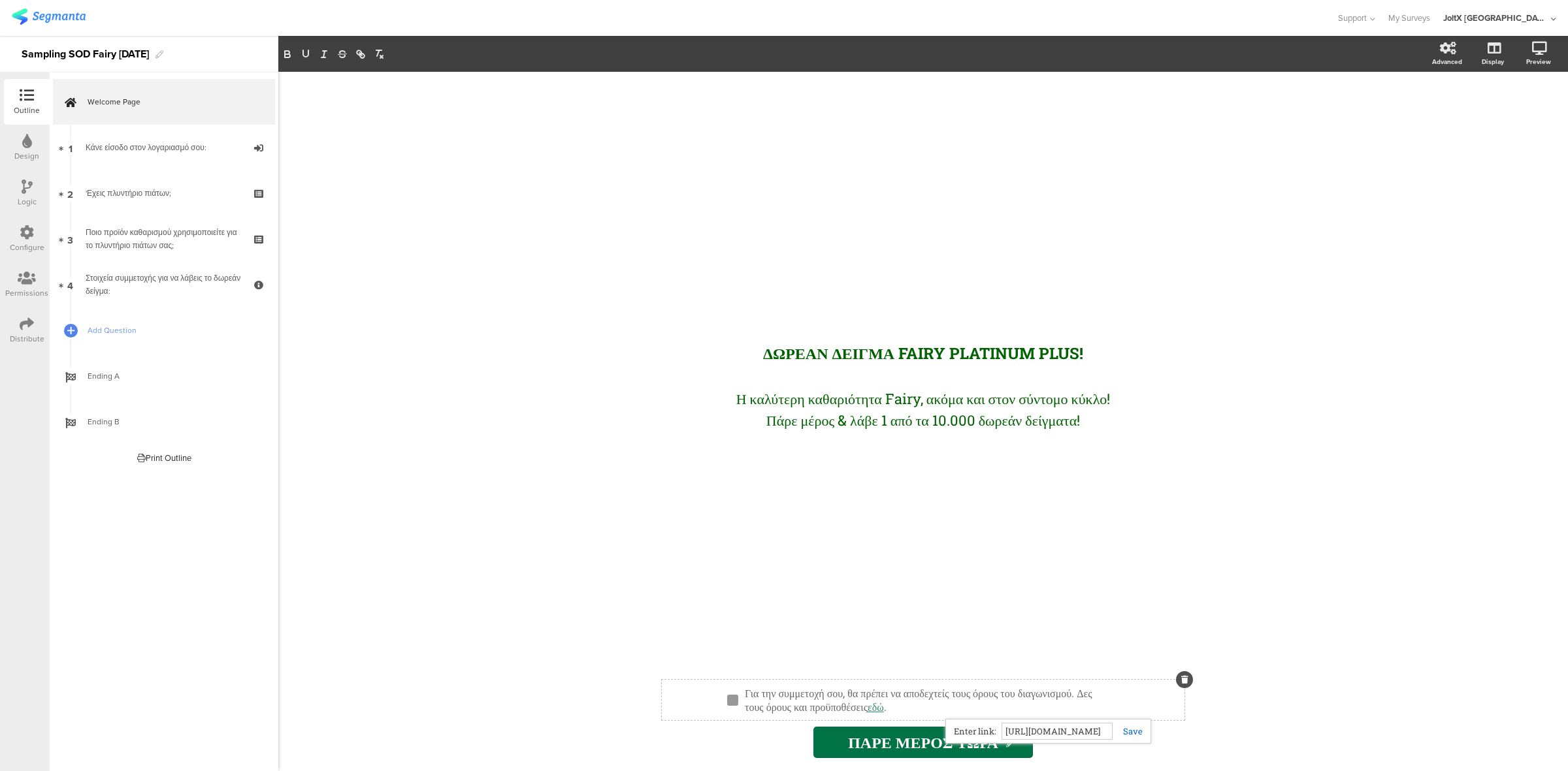
scroll to position [0, 0]
click at [1138, 732] on link at bounding box center [1127, 731] width 30 height 12
